Goal: Transaction & Acquisition: Purchase product/service

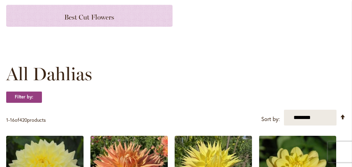
scroll to position [145, 0]
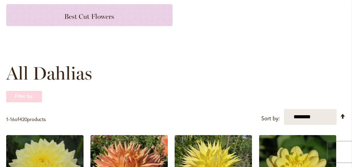
click at [23, 102] on strong "Filter by:" at bounding box center [24, 97] width 36 height 12
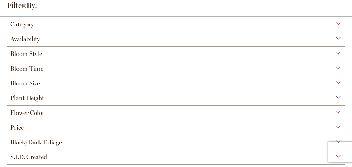
click at [44, 111] on span "Flower Color" at bounding box center [27, 113] width 34 height 8
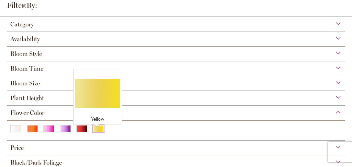
click at [98, 125] on div "Yellow" at bounding box center [98, 128] width 11 height 7
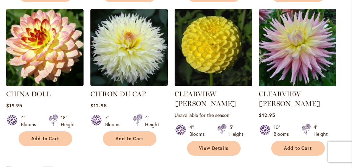
scroll to position [652, 0]
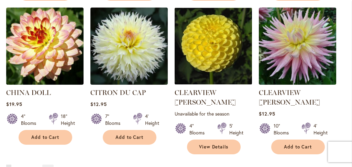
click at [15, 165] on link "Page 2" at bounding box center [16, 170] width 5 height 10
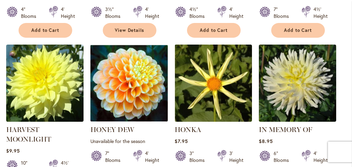
scroll to position [507, 0]
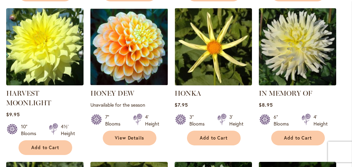
click at [292, 61] on img at bounding box center [296, 46] width 81 height 81
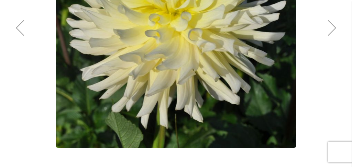
scroll to position [217, 0]
